Goal: Find specific page/section: Find specific page/section

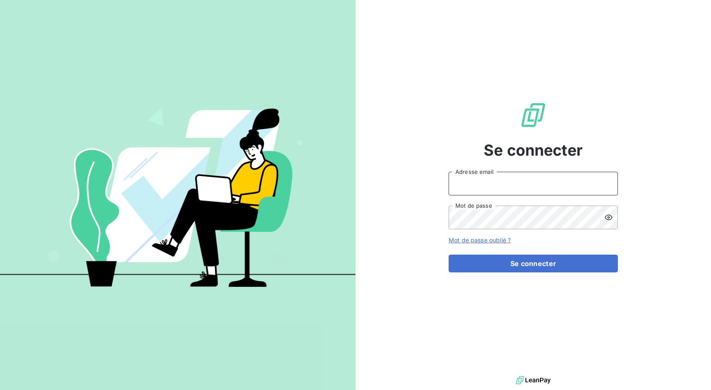
type input "[EMAIL_ADDRESS][DOMAIN_NAME]"
click at [533, 264] on button "Se connecter" at bounding box center [533, 264] width 169 height 18
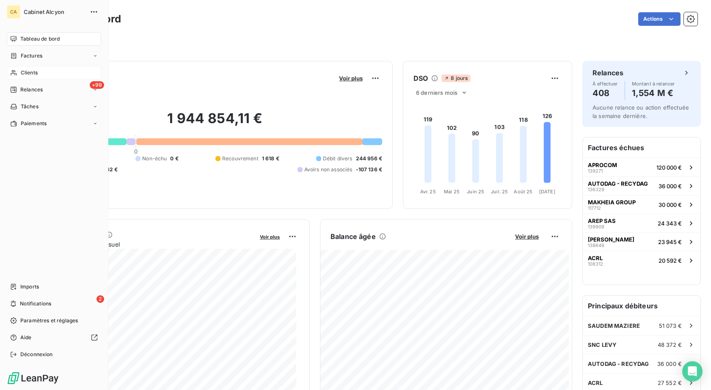
click at [40, 73] on div "Clients" at bounding box center [54, 73] width 94 height 14
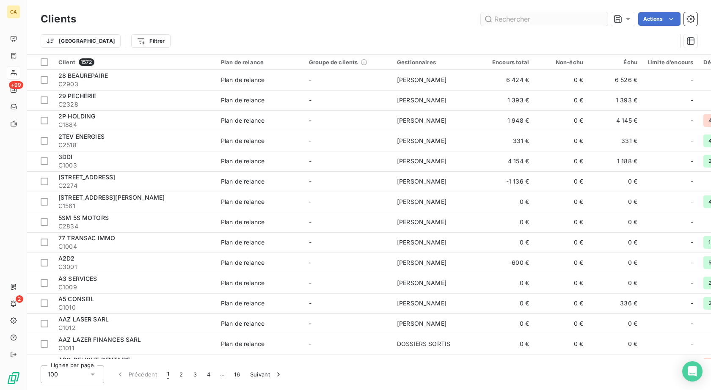
click at [513, 15] on input "text" at bounding box center [544, 19] width 127 height 14
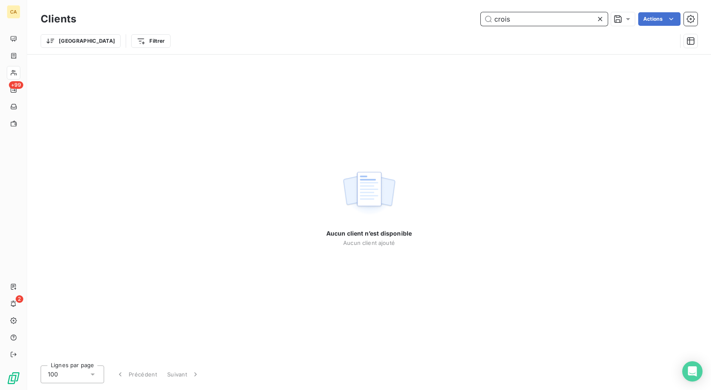
click at [518, 21] on input "crois" at bounding box center [544, 19] width 127 height 14
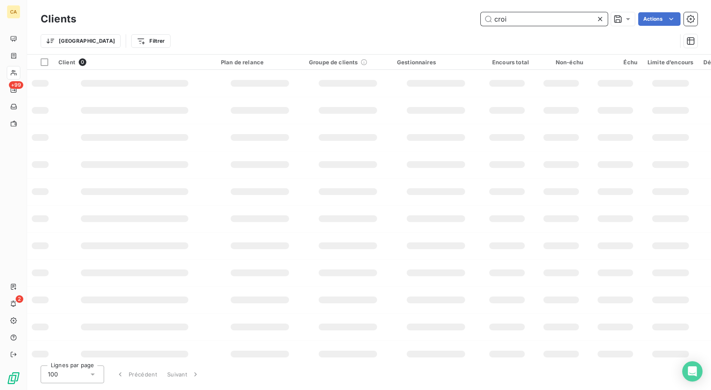
type input "cro"
